Goal: Find specific page/section: Find specific page/section

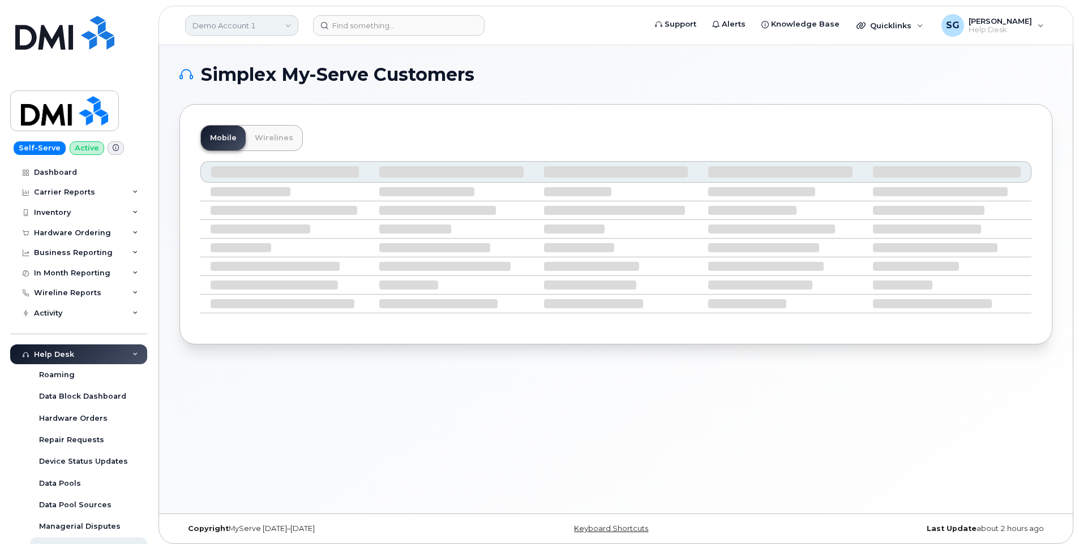
click at [256, 27] on link "Demo Account 1" at bounding box center [241, 25] width 113 height 20
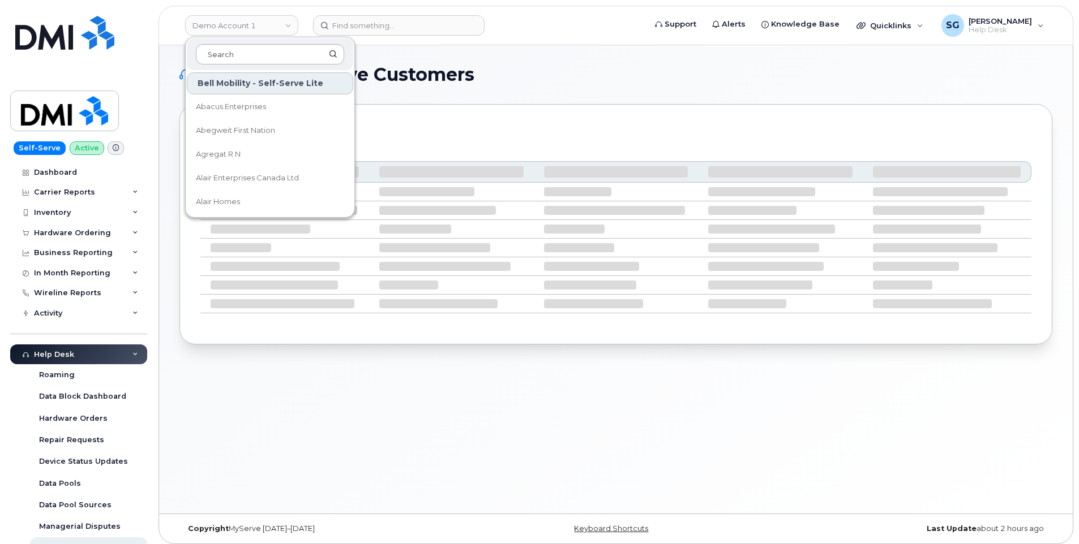
click at [267, 53] on input at bounding box center [270, 54] width 148 height 20
type input "kiew"
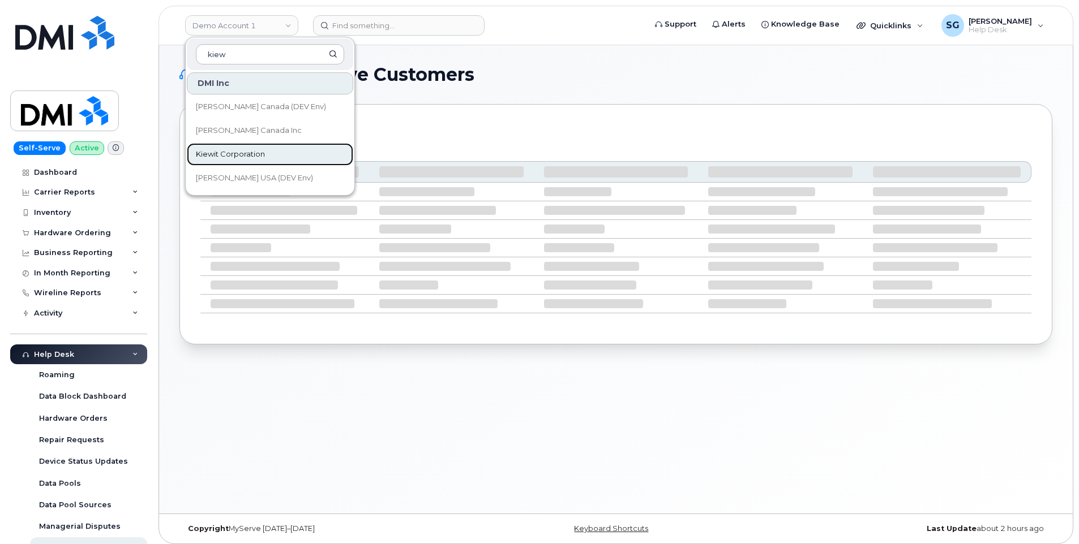
click at [244, 155] on span "Kiewit Corporation" at bounding box center [230, 154] width 69 height 11
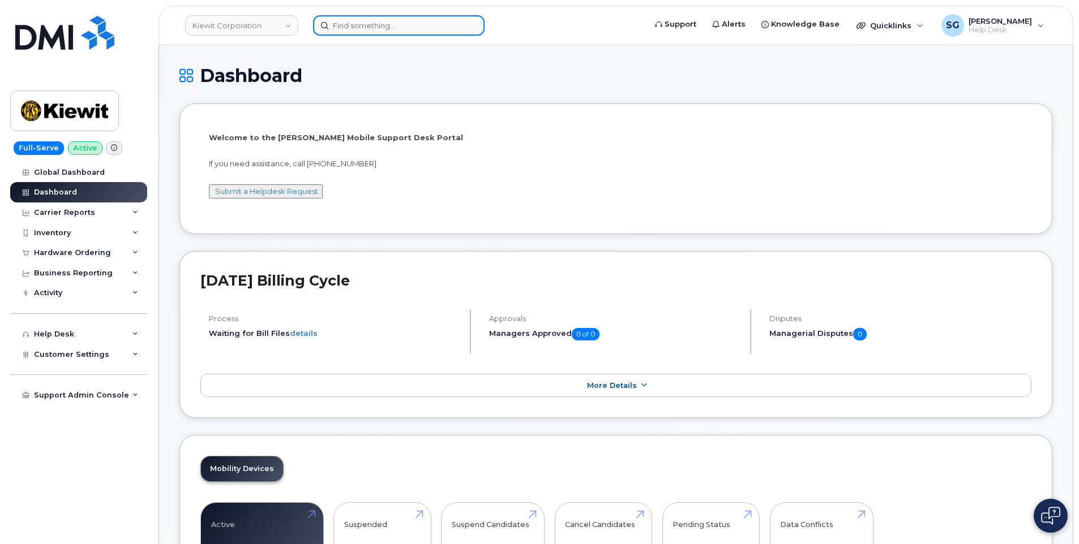
click at [363, 25] on input at bounding box center [398, 25] width 171 height 20
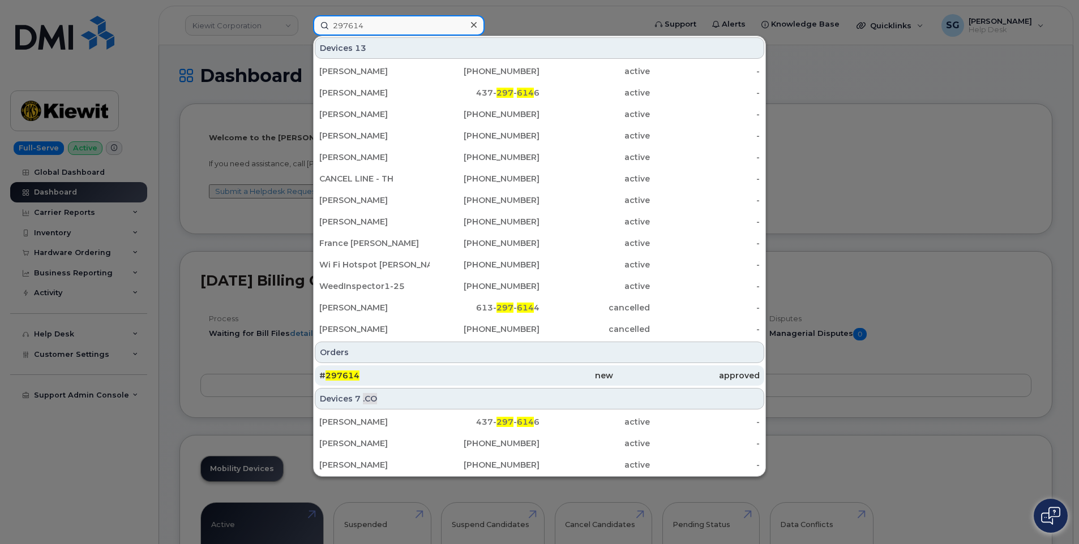
type input "297614"
click at [392, 379] on div "# 297614" at bounding box center [392, 375] width 147 height 11
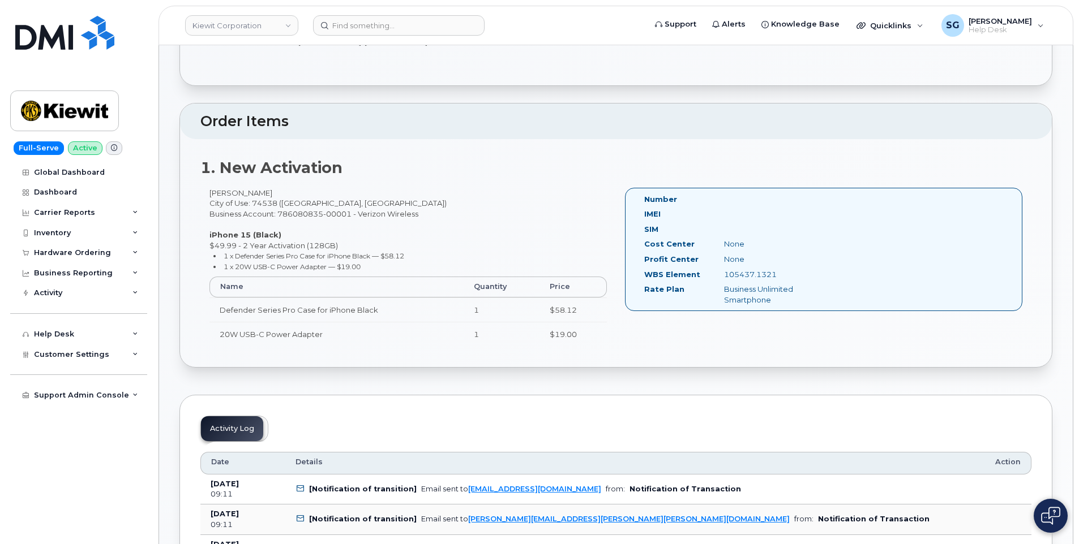
scroll to position [226, 0]
click at [360, 25] on input at bounding box center [398, 25] width 171 height 20
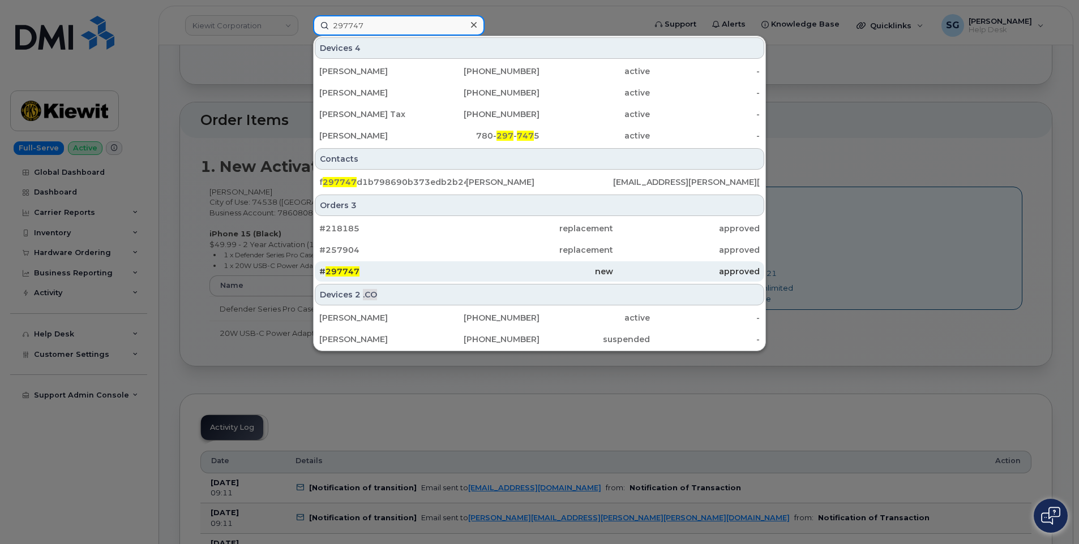
type input "297747"
click at [476, 272] on div "new" at bounding box center [539, 271] width 147 height 11
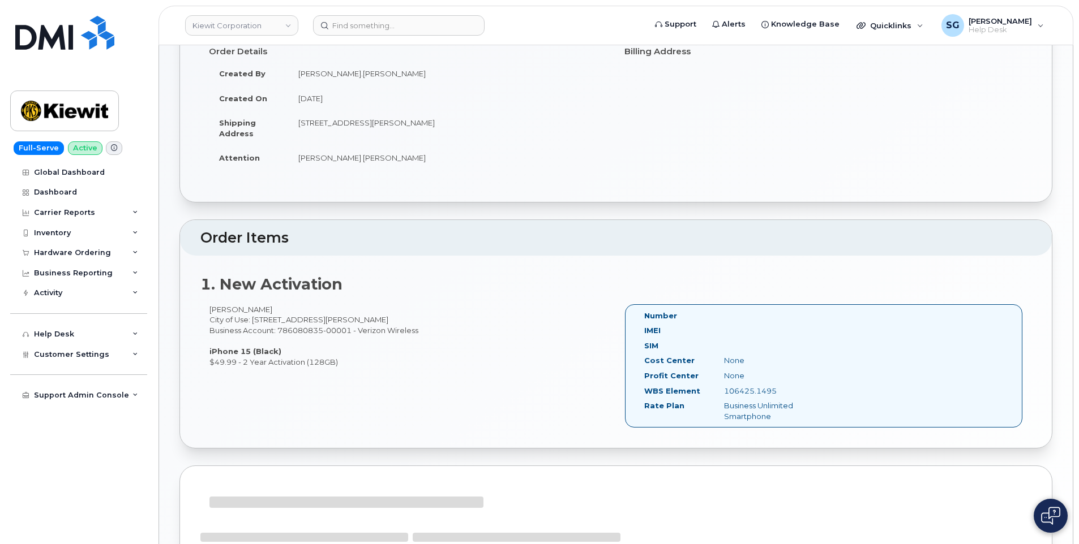
scroll to position [113, 0]
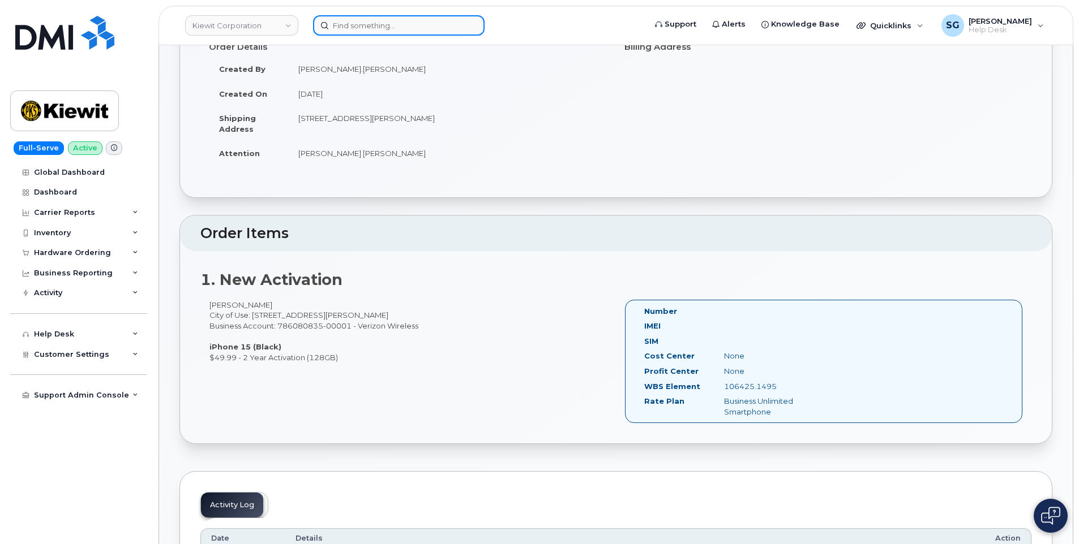
click at [405, 29] on input at bounding box center [398, 25] width 171 height 20
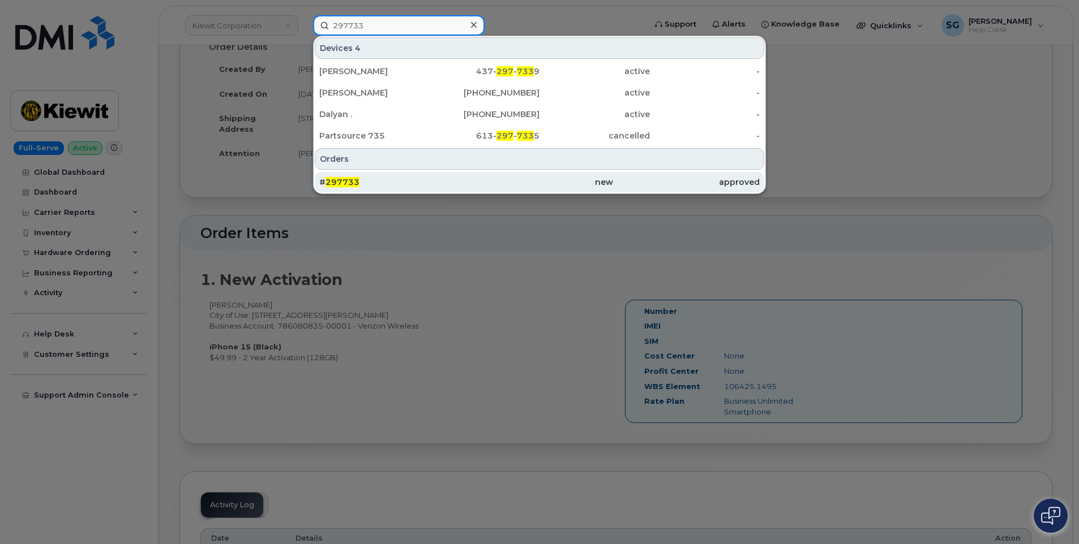
type input "297733"
click at [466, 173] on div "# 297733" at bounding box center [539, 182] width 147 height 20
click at [482, 181] on div "new" at bounding box center [539, 182] width 147 height 11
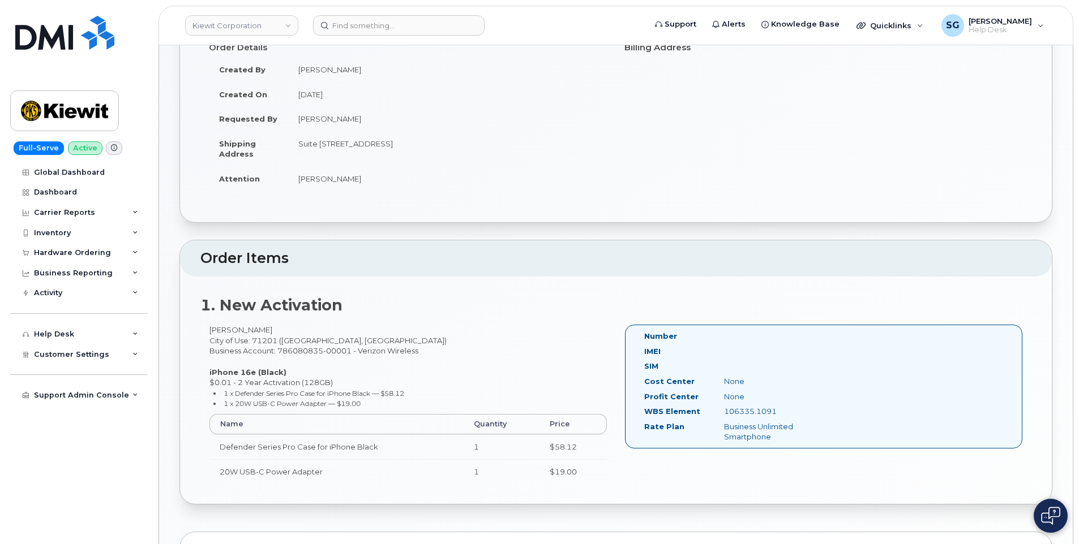
scroll to position [113, 0]
click at [384, 26] on input at bounding box center [398, 25] width 171 height 20
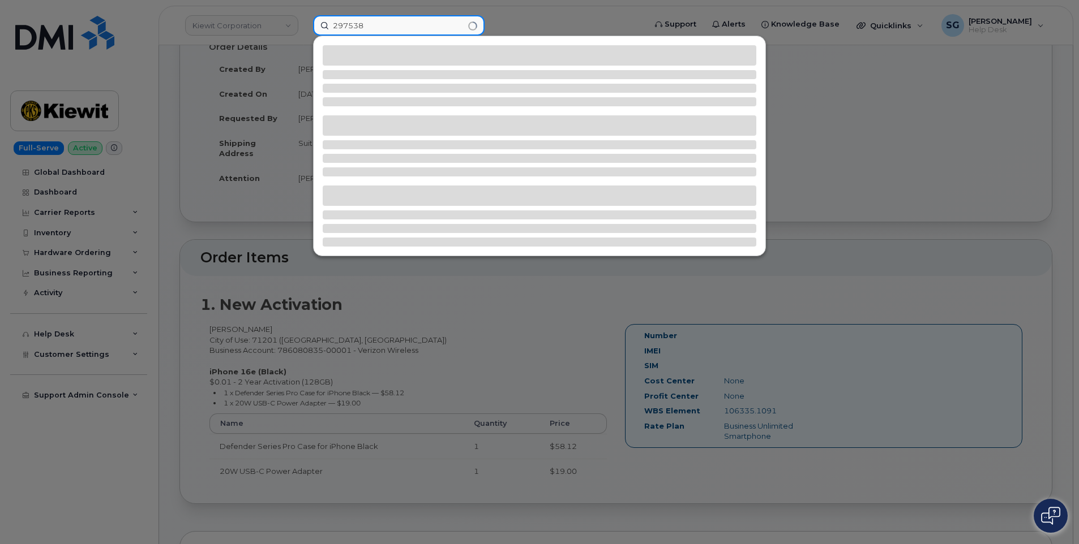
type input "297538"
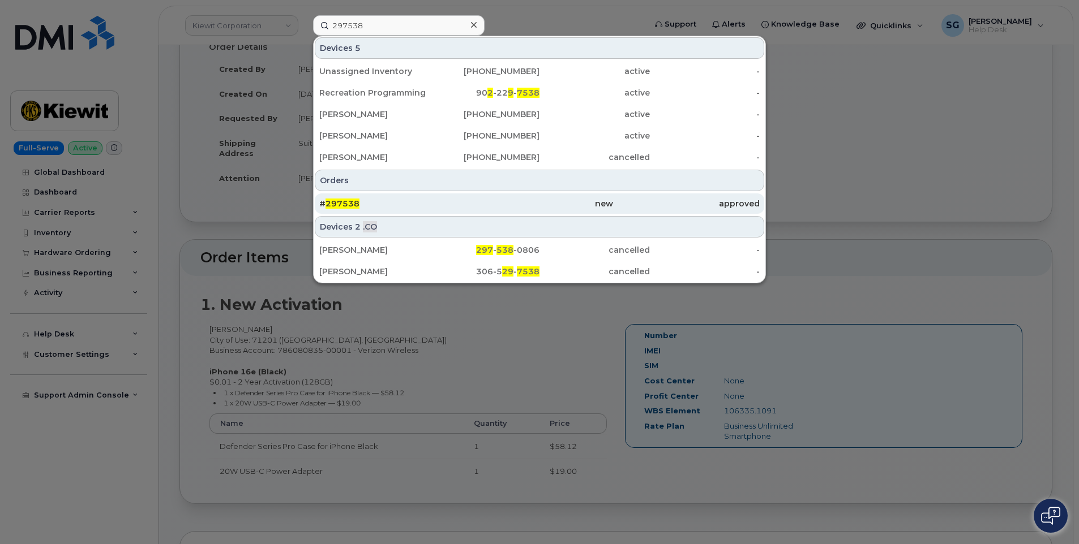
click at [399, 204] on div "# 297538" at bounding box center [392, 203] width 147 height 11
click at [398, 204] on div "# 297538" at bounding box center [392, 203] width 147 height 11
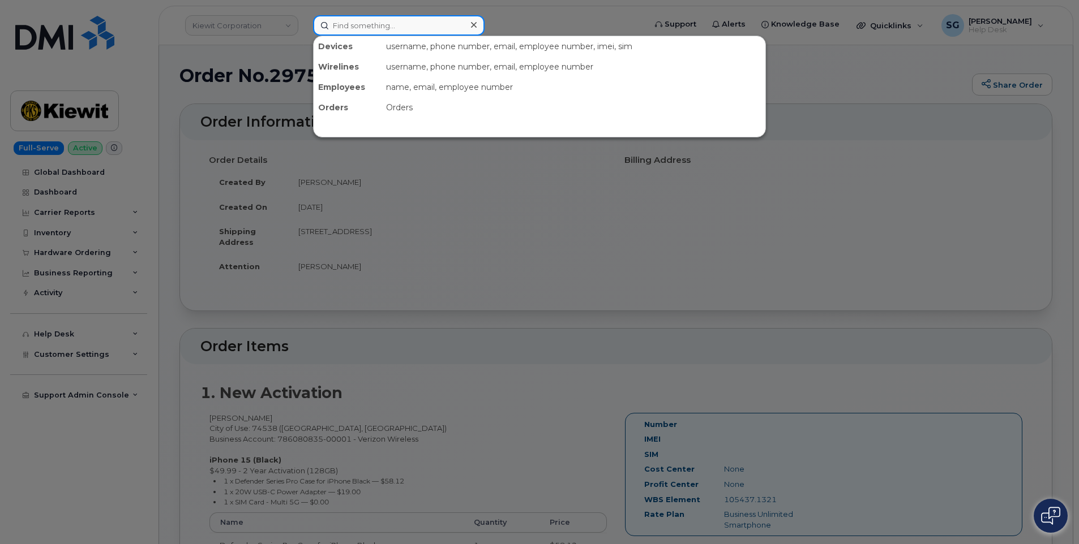
click at [366, 27] on input at bounding box center [398, 25] width 171 height 20
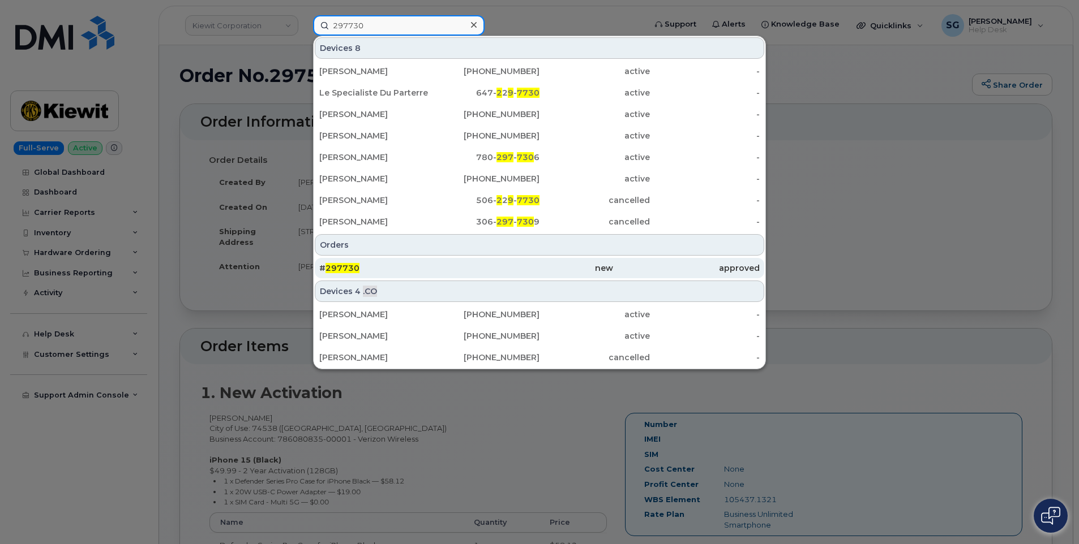
type input "297730"
click at [494, 266] on div "new" at bounding box center [539, 268] width 147 height 11
click at [466, 275] on div "# 297730" at bounding box center [539, 268] width 147 height 20
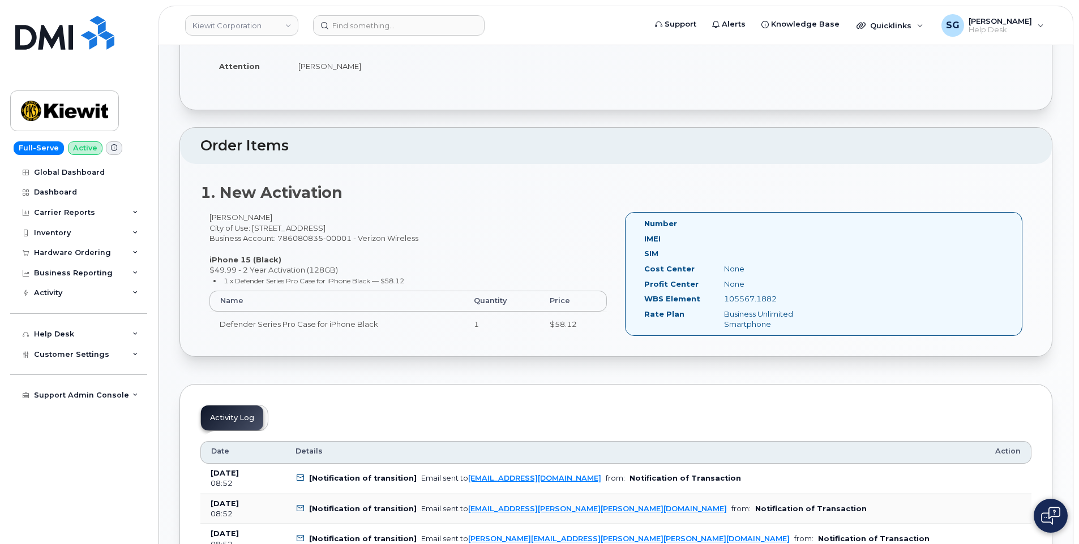
scroll to position [226, 0]
click at [442, 24] on input at bounding box center [398, 25] width 171 height 20
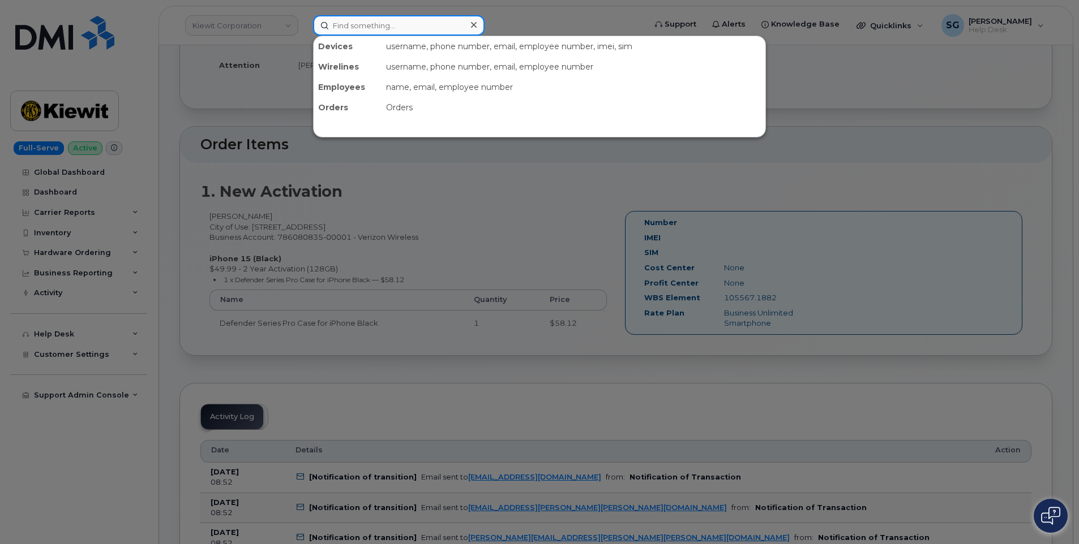
click at [437, 32] on input at bounding box center [398, 25] width 171 height 20
paste input "297764"
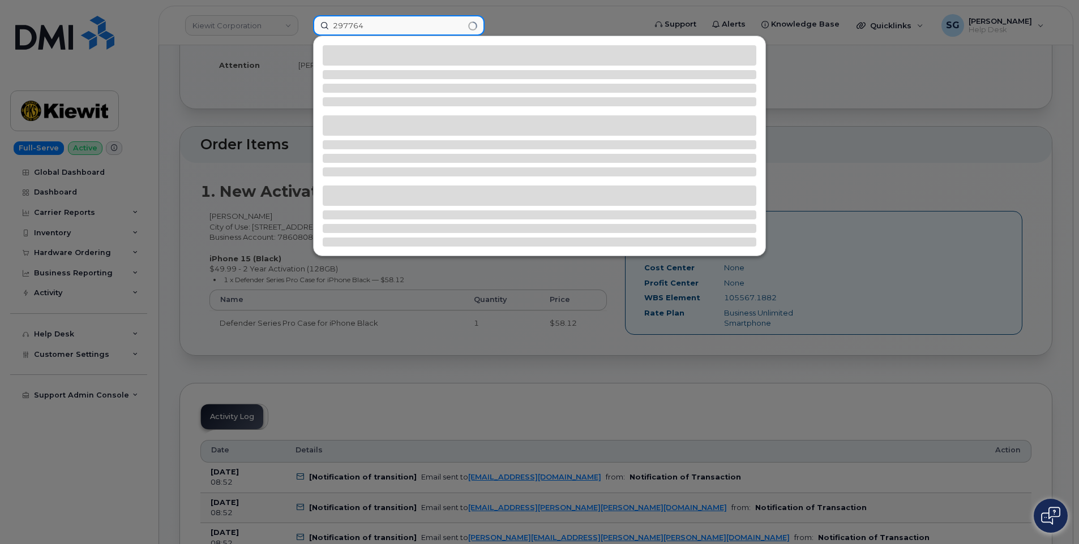
type input "297764"
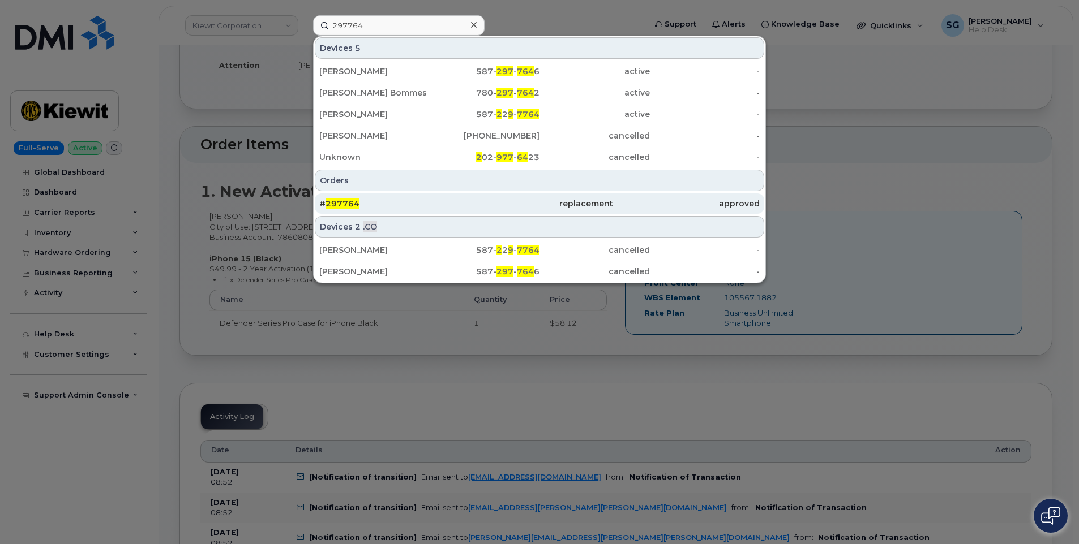
click at [536, 205] on div "replacement" at bounding box center [539, 203] width 147 height 11
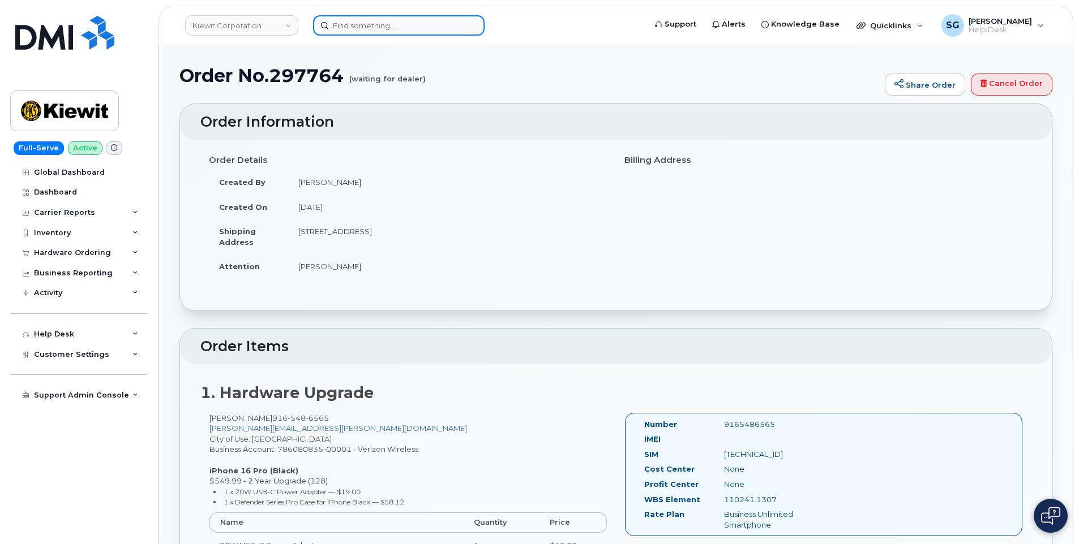
click at [339, 19] on input at bounding box center [398, 25] width 171 height 20
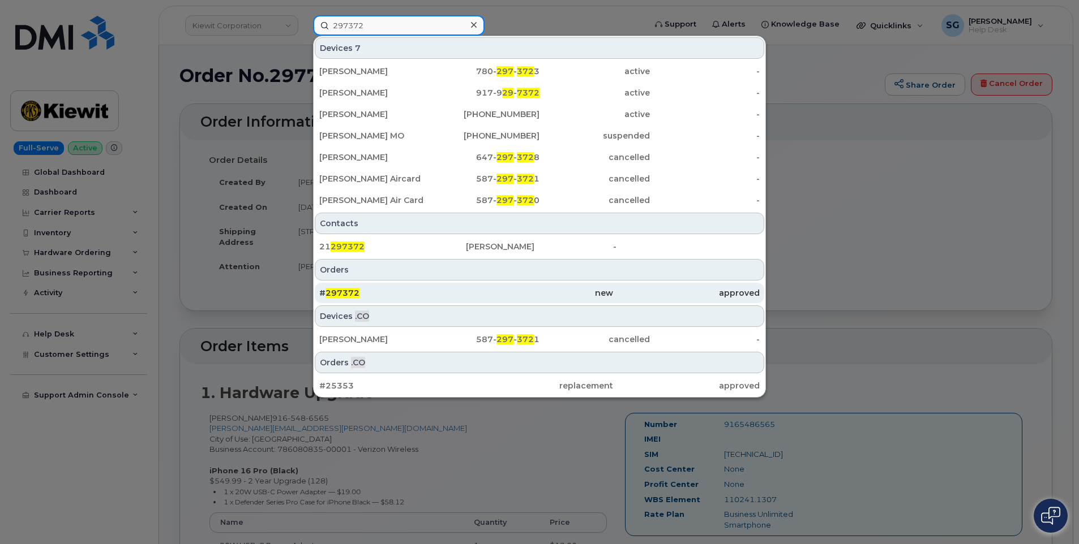
type input "297372"
click at [466, 285] on div "# 297372" at bounding box center [539, 293] width 147 height 20
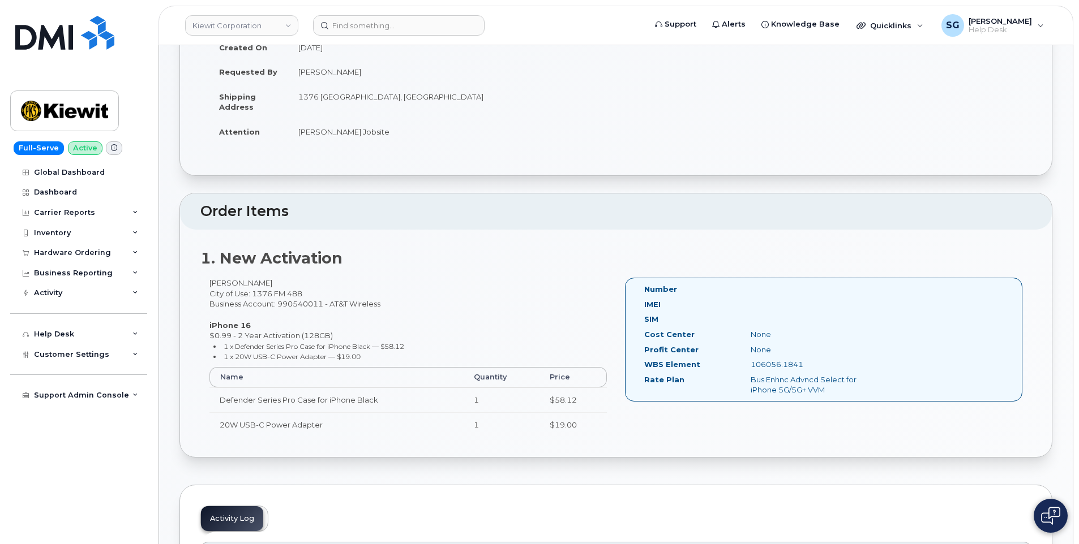
scroll to position [170, 0]
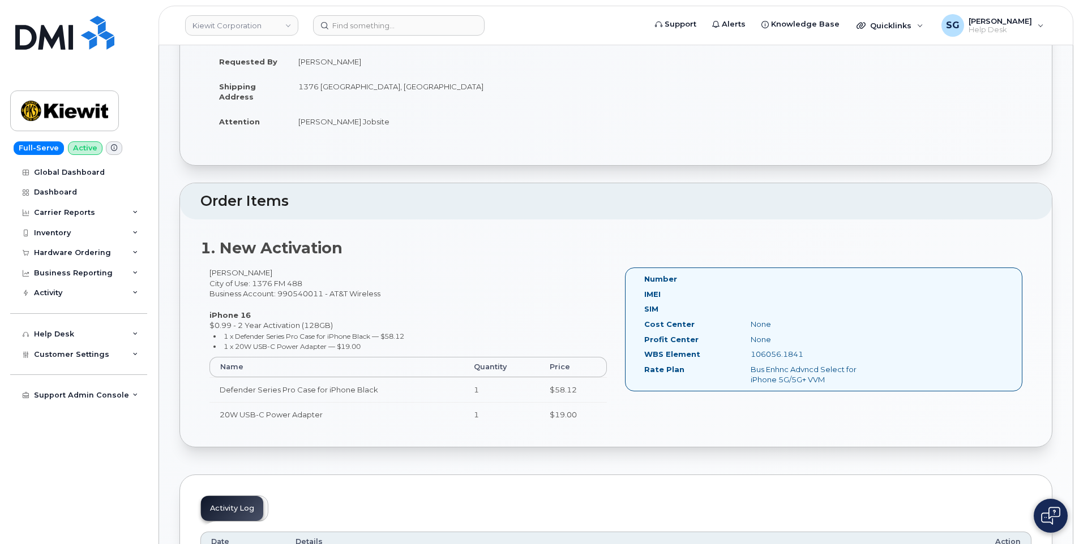
click at [419, 12] on header "Kiewit Corporation Support Alerts Knowledge Base Quicklinks Suspend / Cancel De…" at bounding box center [615, 26] width 915 height 40
click at [417, 19] on input at bounding box center [398, 25] width 171 height 20
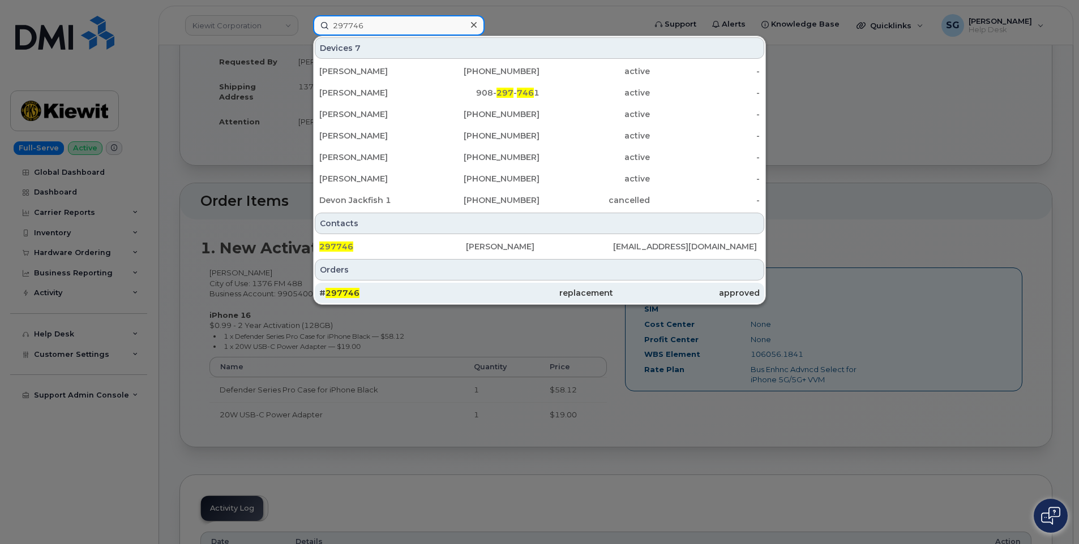
type input "297746"
click at [613, 285] on div "replacement" at bounding box center [686, 293] width 147 height 20
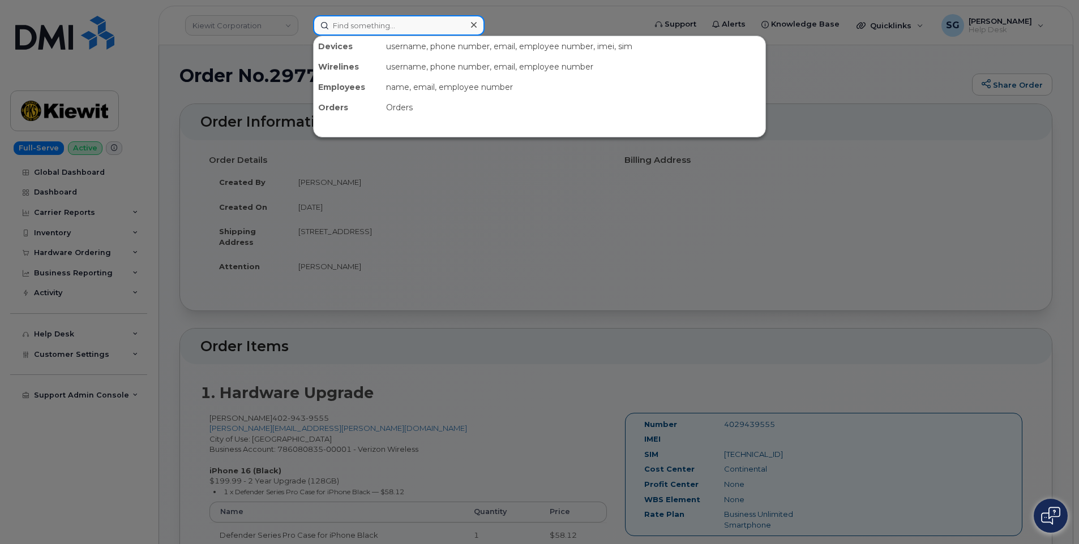
click at [365, 28] on input at bounding box center [398, 25] width 171 height 20
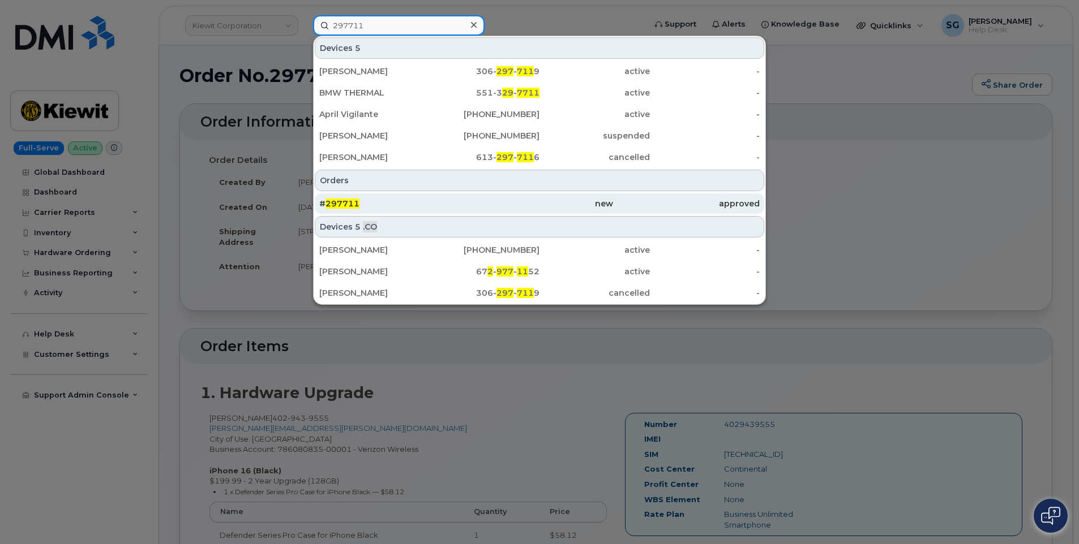
type input "297711"
click at [613, 198] on div "new" at bounding box center [686, 204] width 147 height 20
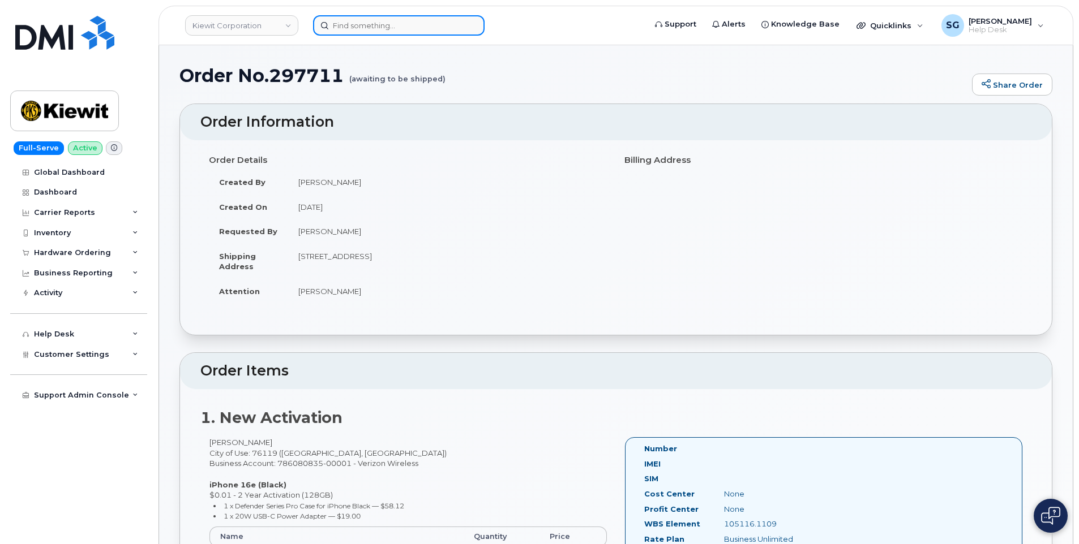
click at [367, 21] on input at bounding box center [398, 25] width 171 height 20
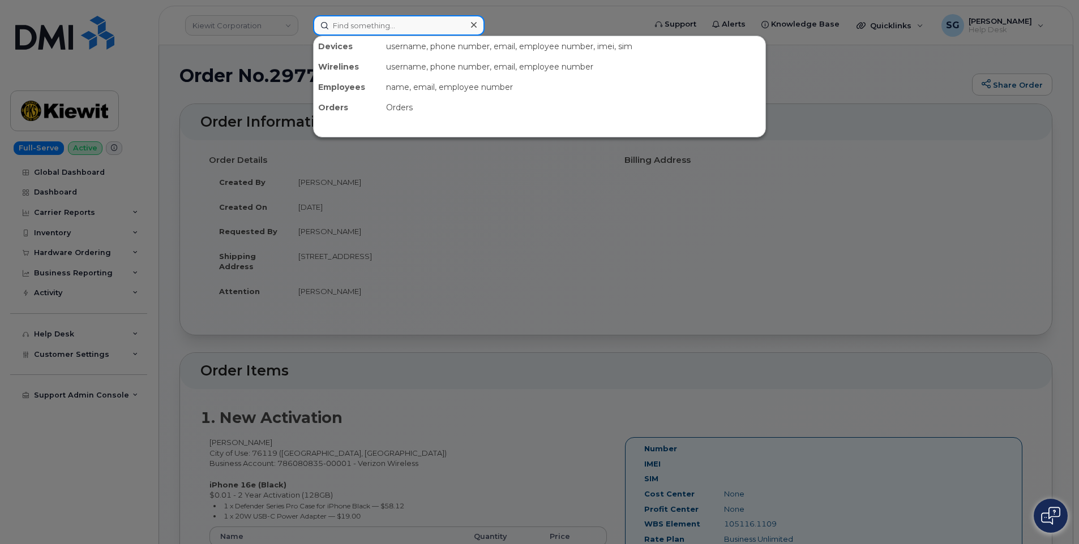
click at [377, 26] on input at bounding box center [398, 25] width 171 height 20
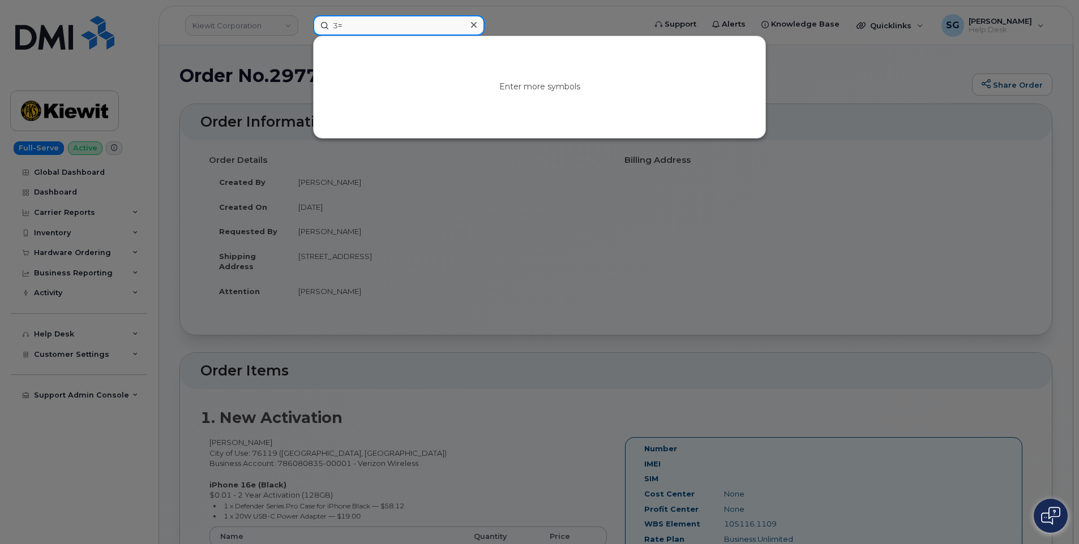
type input "3"
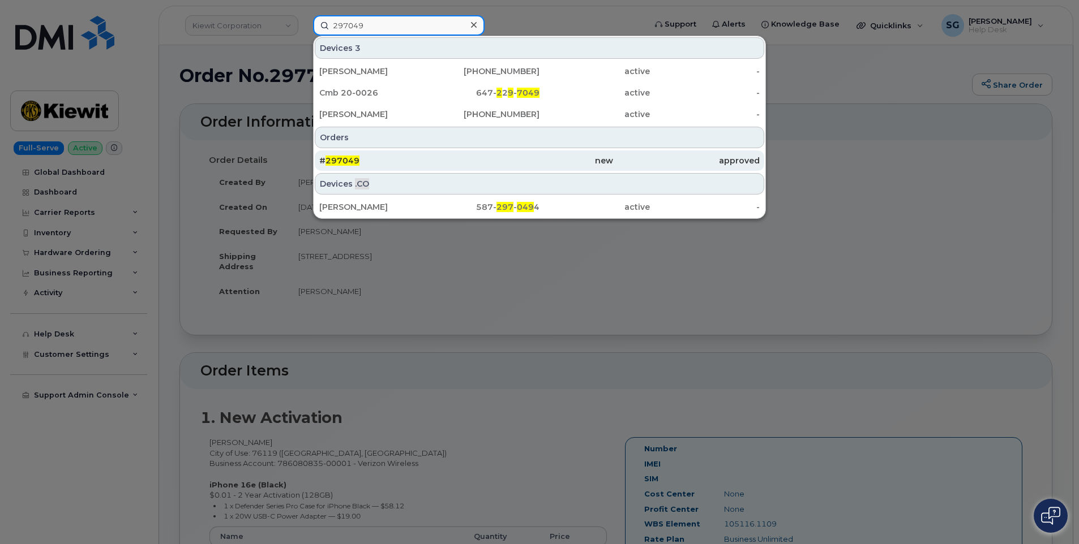
type input "297049"
click at [466, 170] on div "# 297049" at bounding box center [539, 161] width 147 height 20
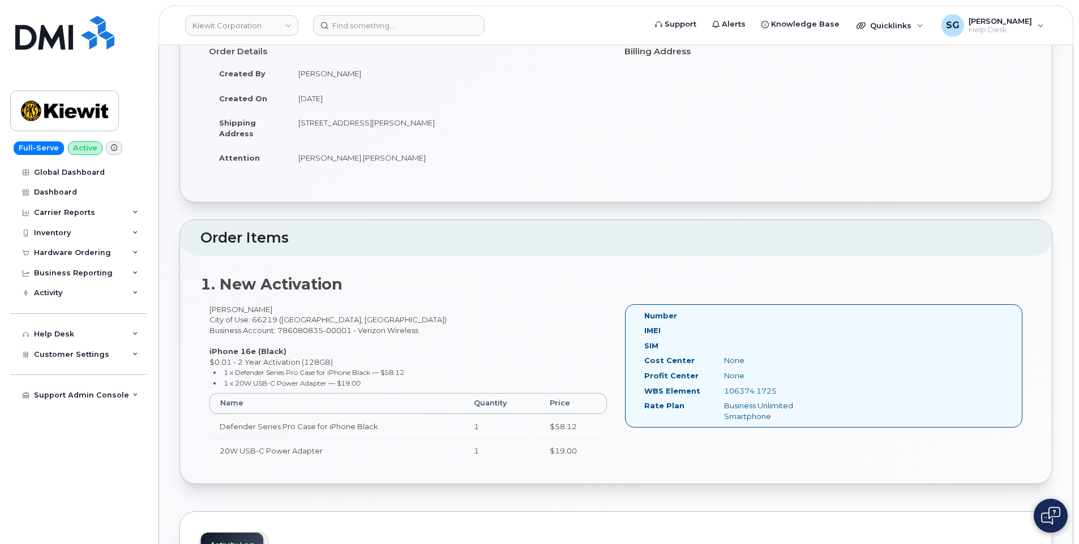
scroll to position [113, 0]
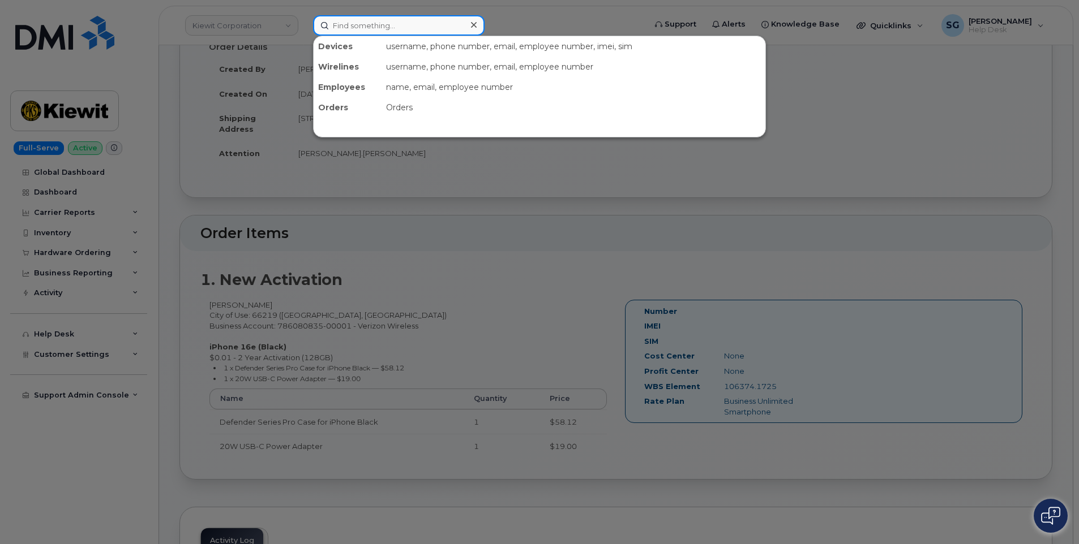
click at [465, 25] on input at bounding box center [398, 25] width 171 height 20
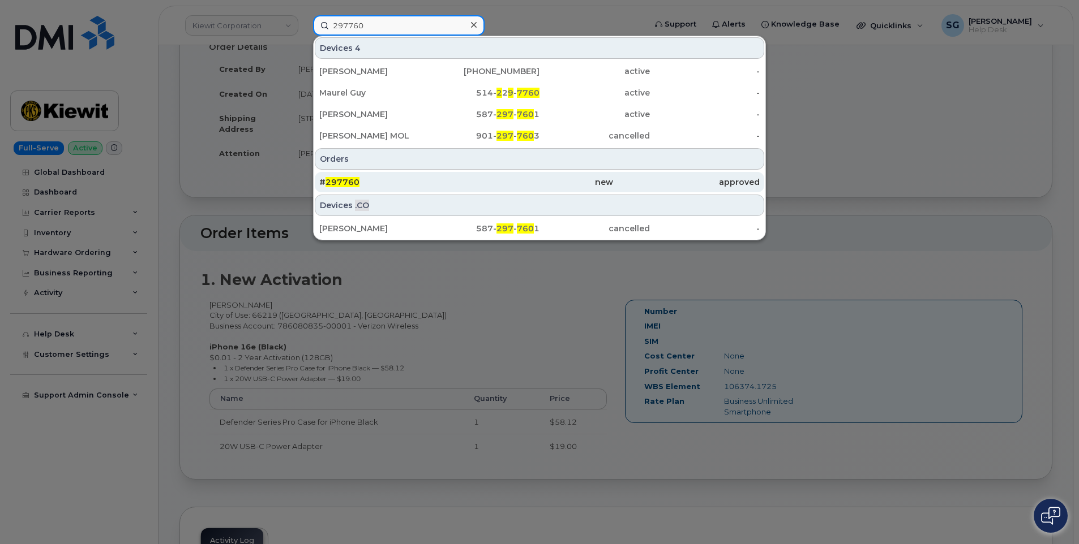
type input "297760"
click at [665, 182] on div "approved" at bounding box center [686, 182] width 147 height 11
click at [546, 184] on div "new" at bounding box center [539, 182] width 147 height 11
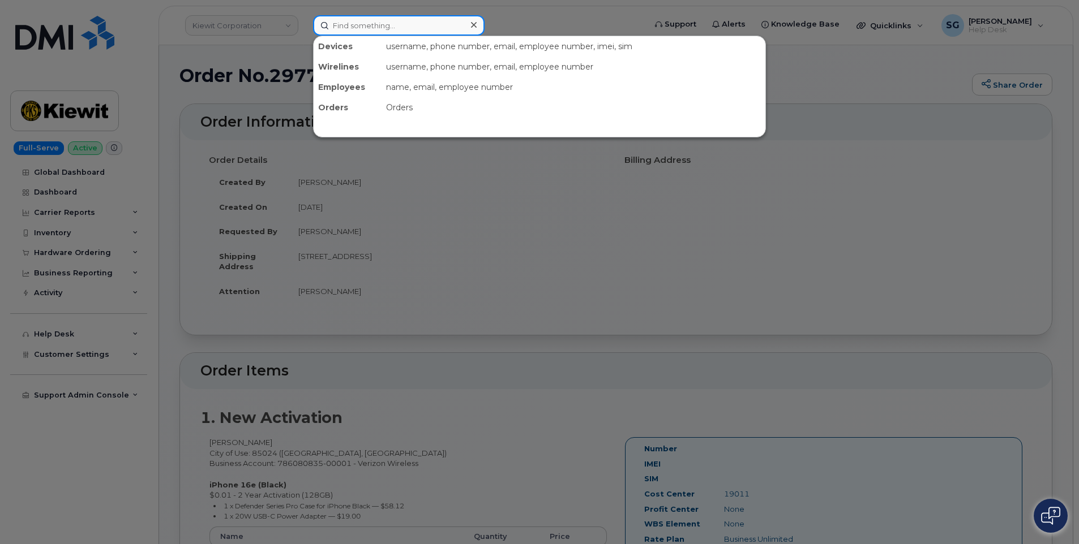
click at [385, 18] on input at bounding box center [398, 25] width 171 height 20
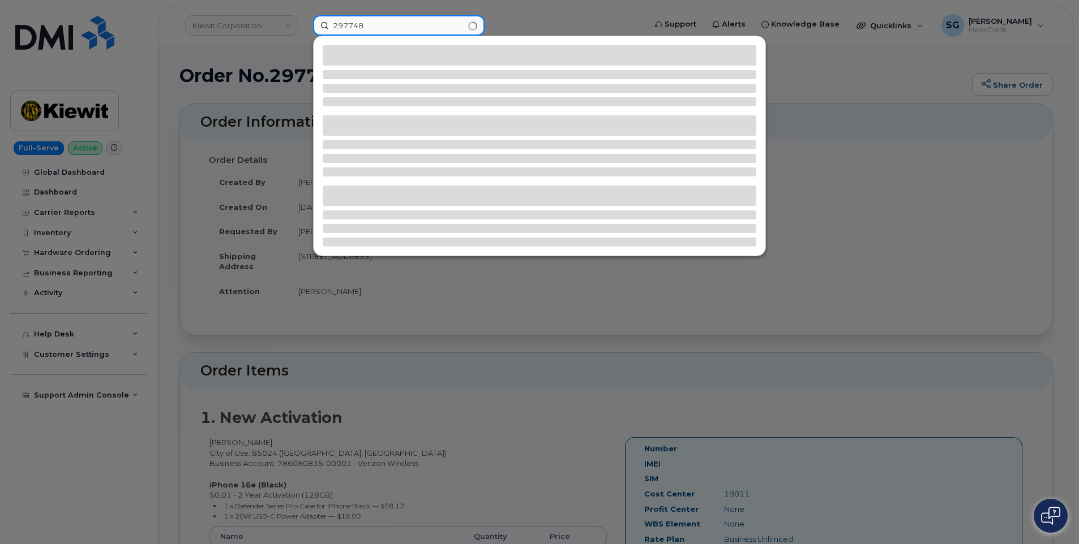
type input "297748"
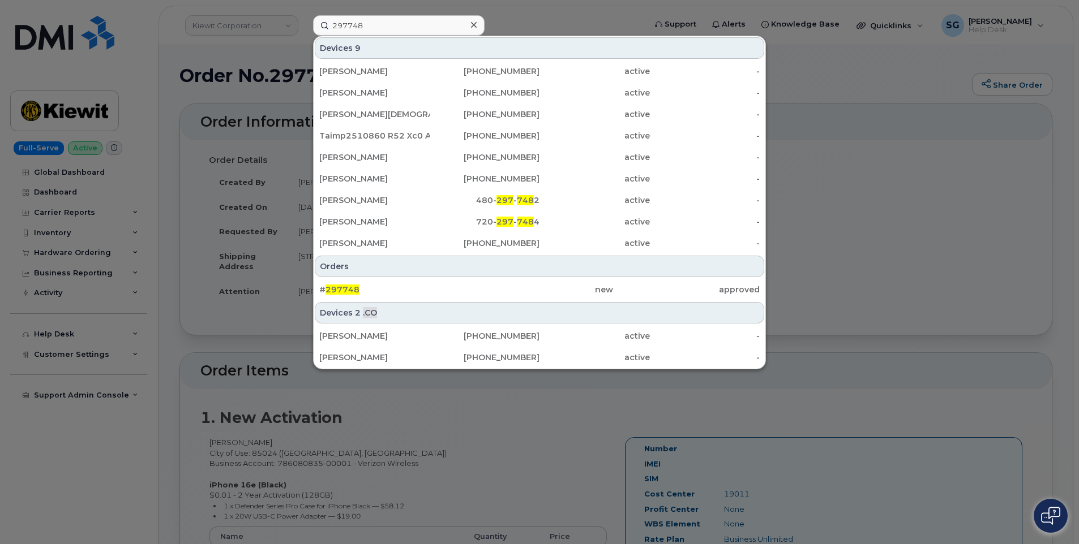
click at [543, 292] on div "new" at bounding box center [539, 289] width 147 height 11
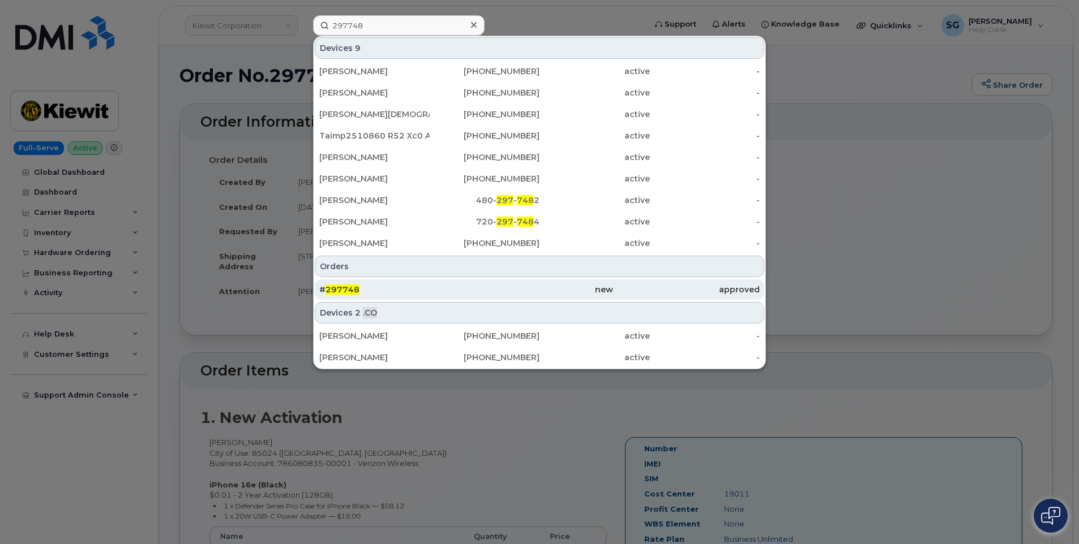
click at [613, 297] on div "new" at bounding box center [686, 290] width 147 height 20
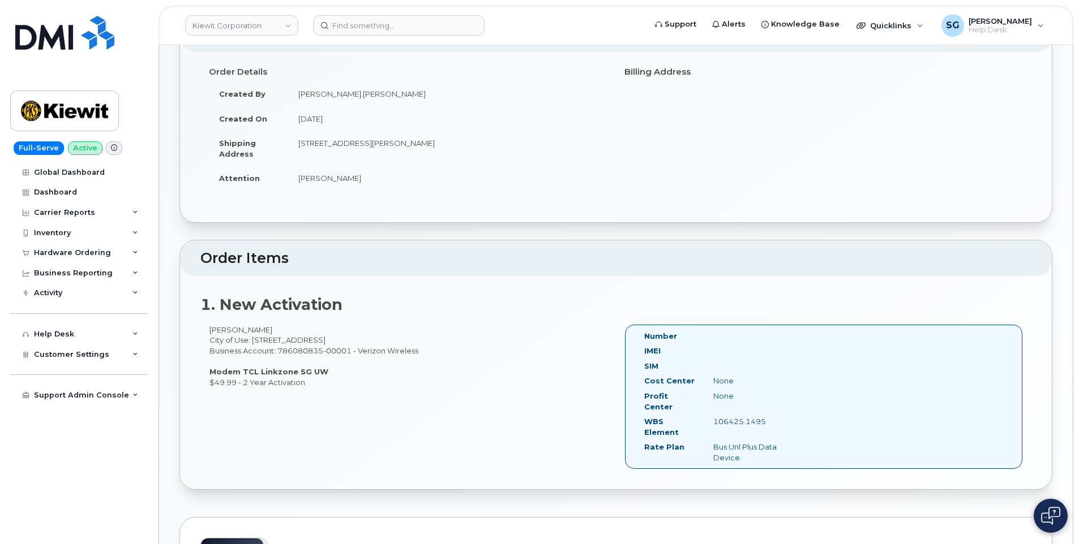
scroll to position [170, 0]
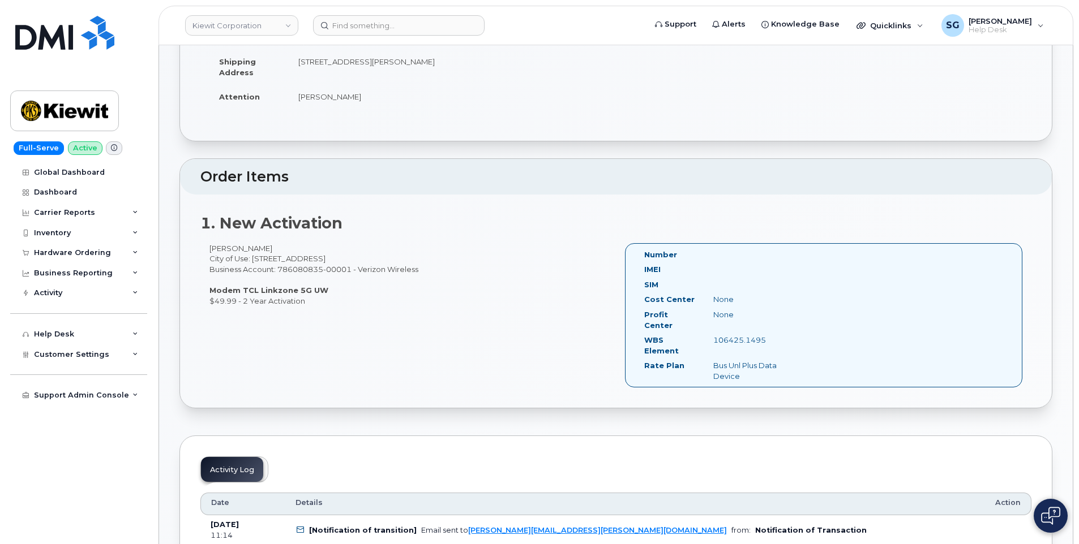
click at [431, 45] on header "Kiewit Corporation Support Alerts Knowledge Base Quicklinks Suspend / Cancel De…" at bounding box center [615, 26] width 915 height 40
click at [433, 32] on input at bounding box center [398, 25] width 171 height 20
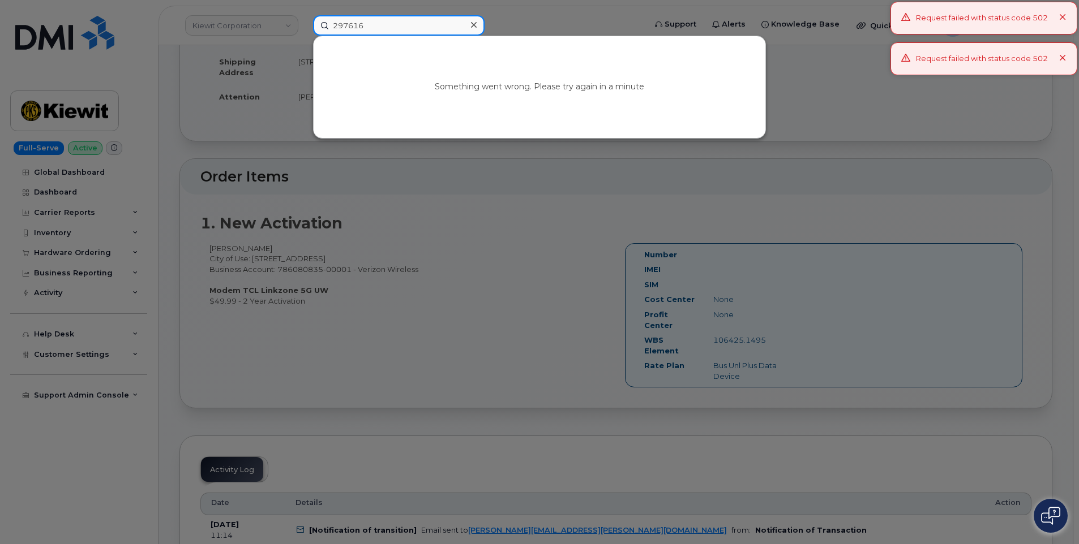
click at [333, 28] on input "297616" at bounding box center [398, 25] width 171 height 20
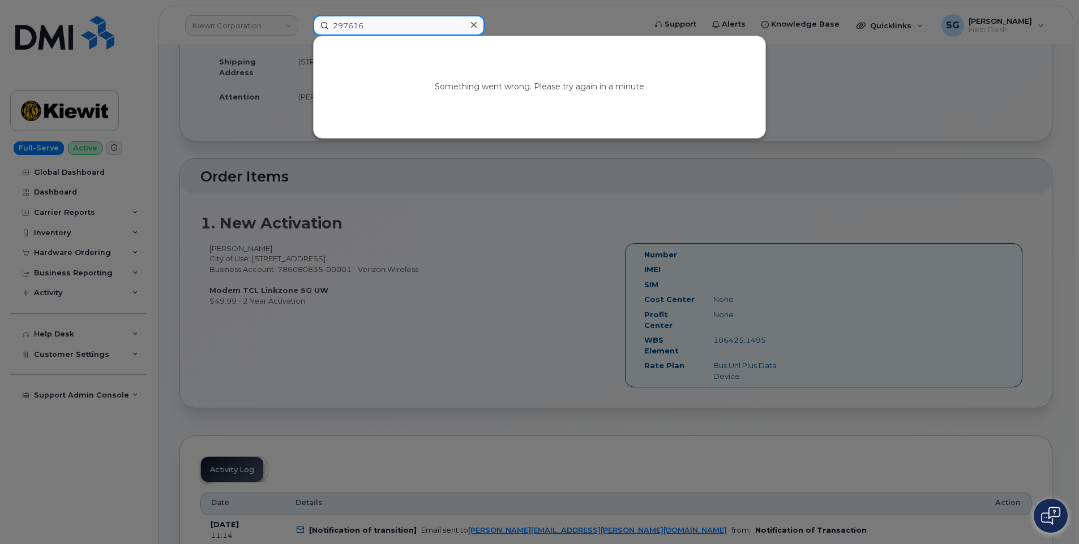
click at [438, 27] on input "297616" at bounding box center [398, 25] width 171 height 20
type input "297616"
click at [473, 22] on icon at bounding box center [474, 24] width 6 height 9
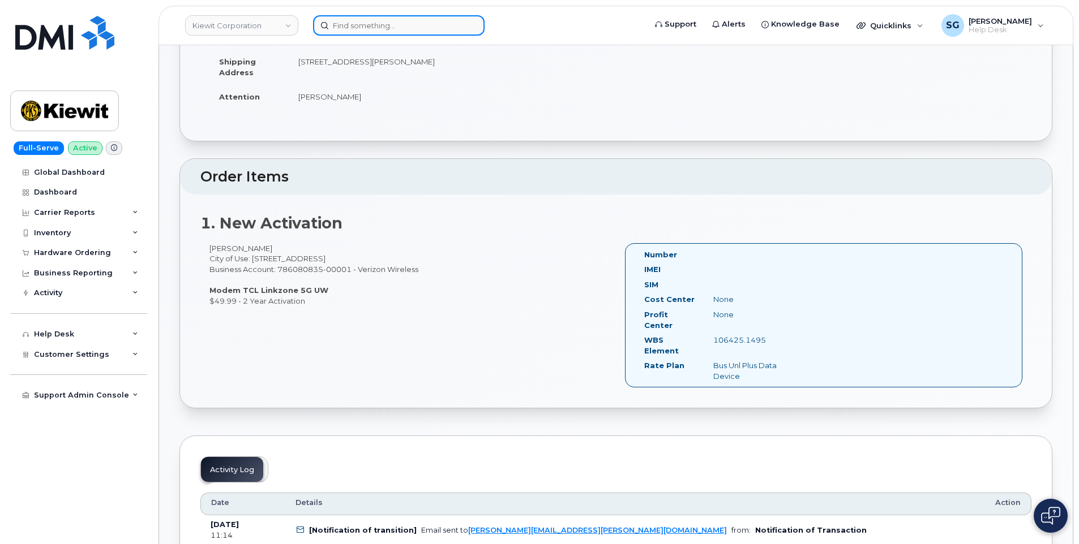
click at [404, 27] on input at bounding box center [398, 25] width 171 height 20
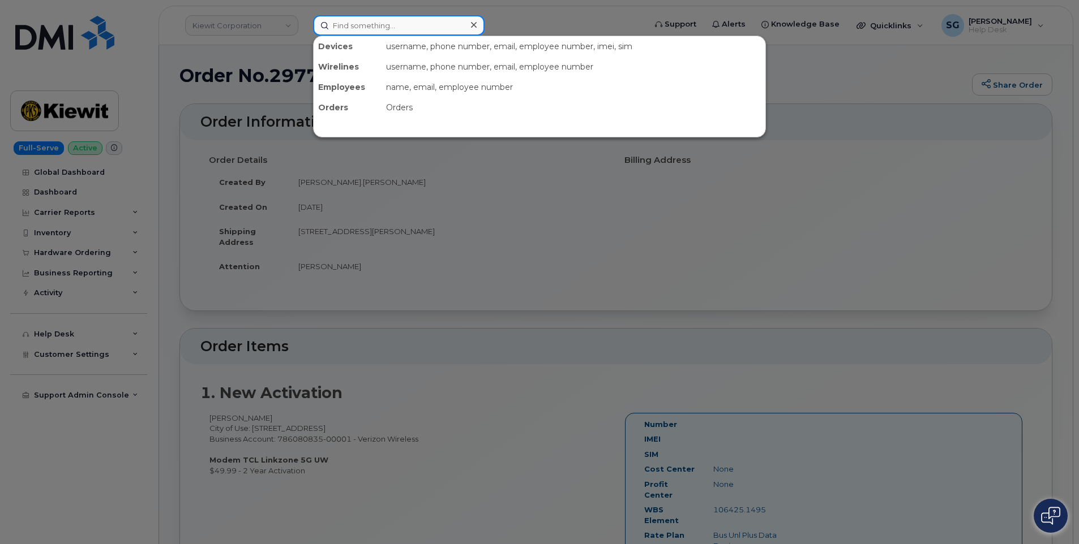
click at [398, 32] on input at bounding box center [398, 25] width 171 height 20
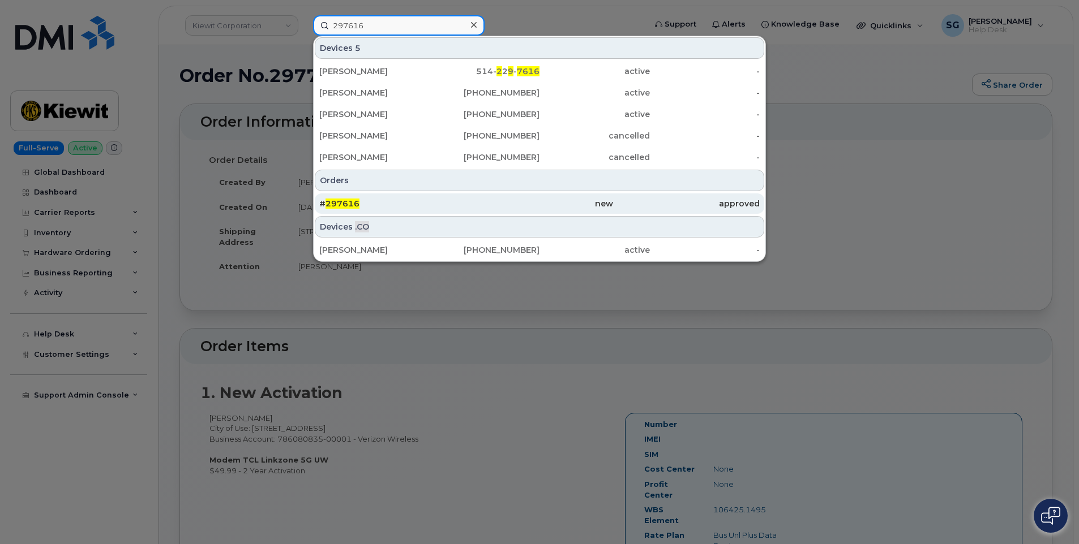
type input "297616"
click at [421, 205] on div "# 297616" at bounding box center [392, 203] width 147 height 11
